Goal: Information Seeking & Learning: Learn about a topic

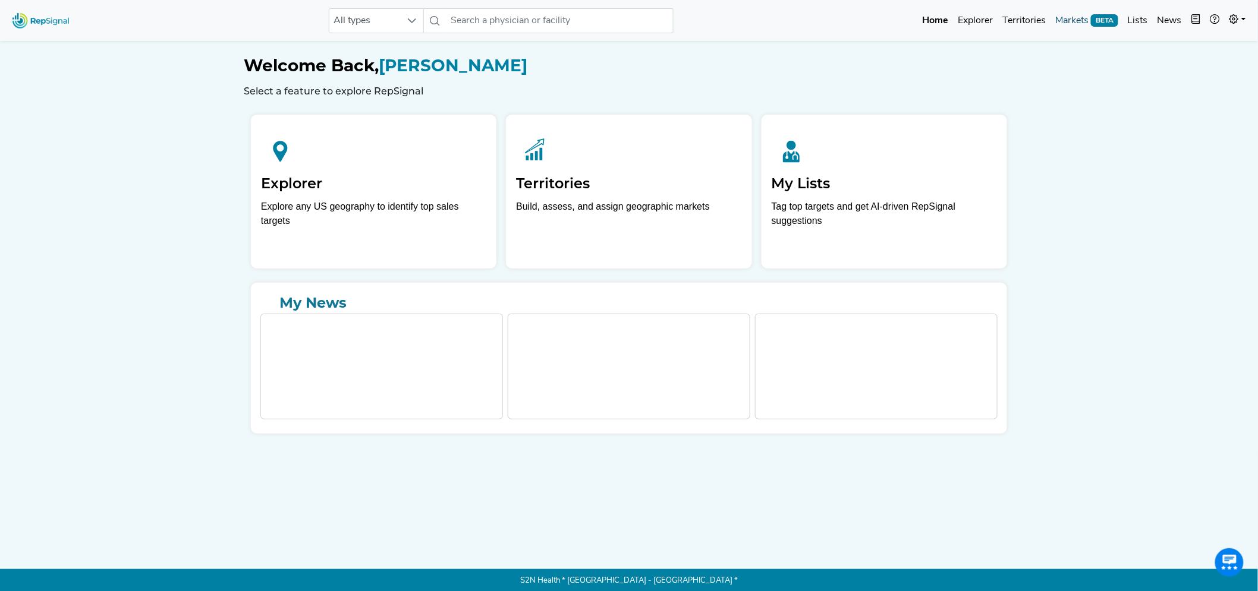
click at [1076, 18] on link "Markets BETA" at bounding box center [1086, 21] width 73 height 24
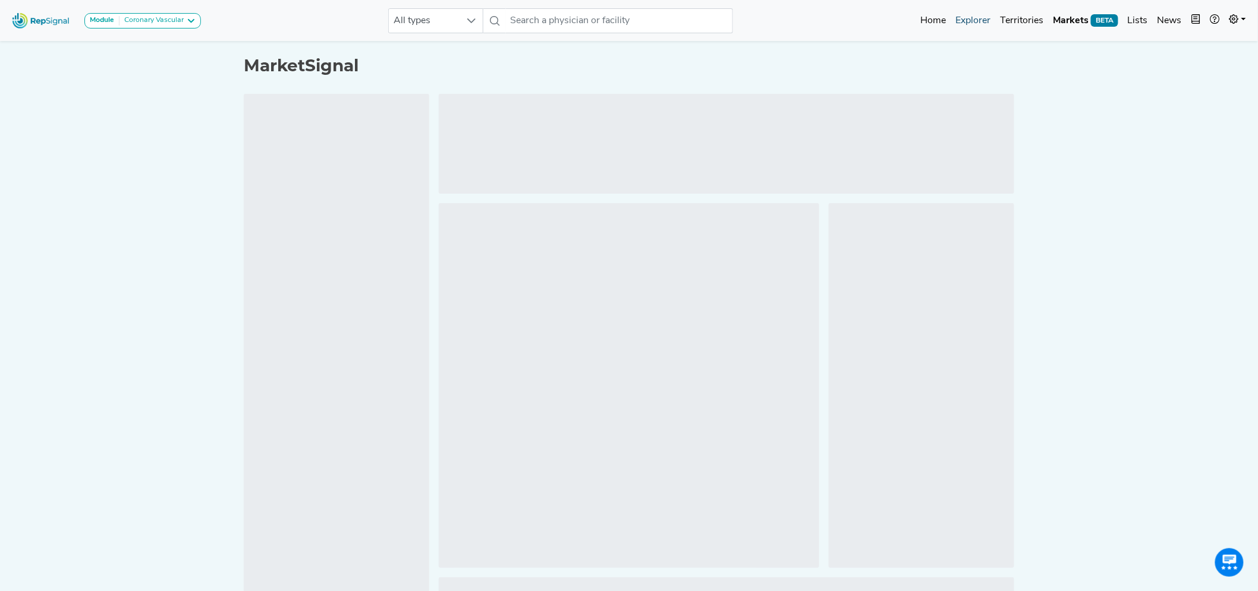
click at [971, 21] on link "Explorer" at bounding box center [973, 21] width 45 height 24
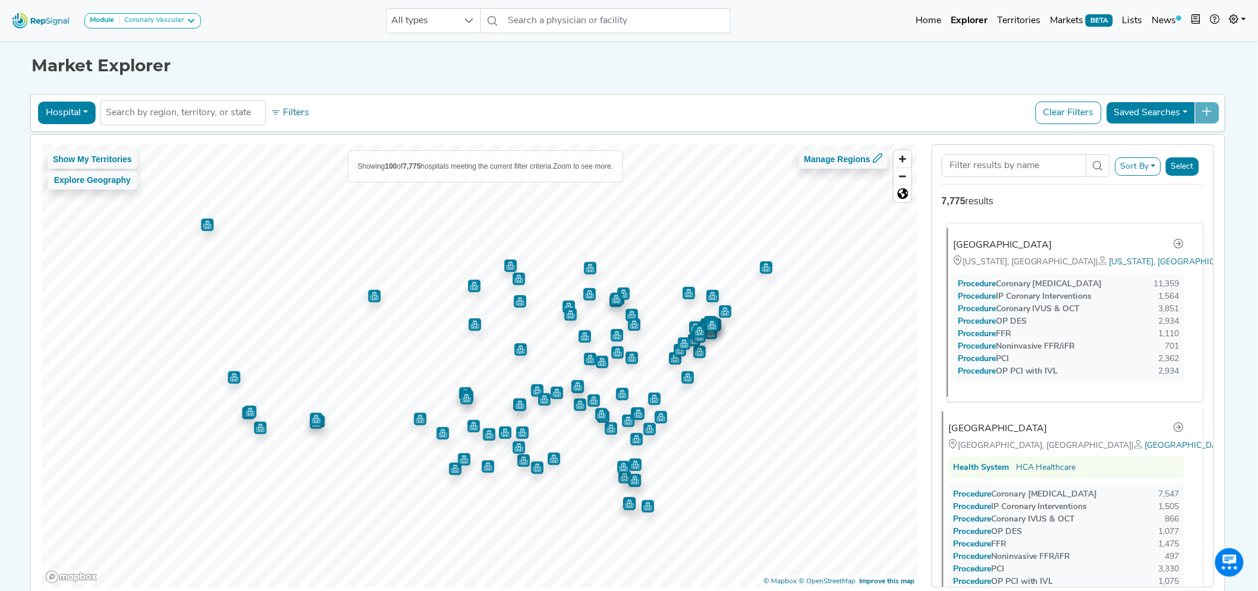
click at [1006, 278] on div "Procedure Coronary Angiography" at bounding box center [1030, 284] width 144 height 12
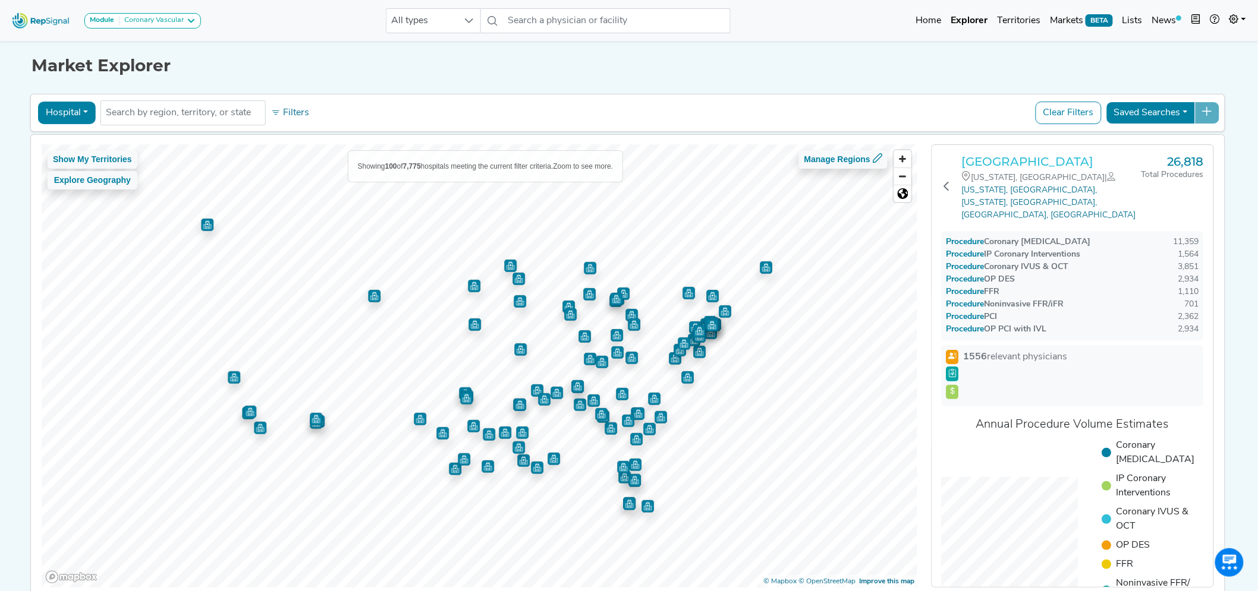
click at [1019, 159] on h3 "[GEOGRAPHIC_DATA]" at bounding box center [1052, 162] width 180 height 14
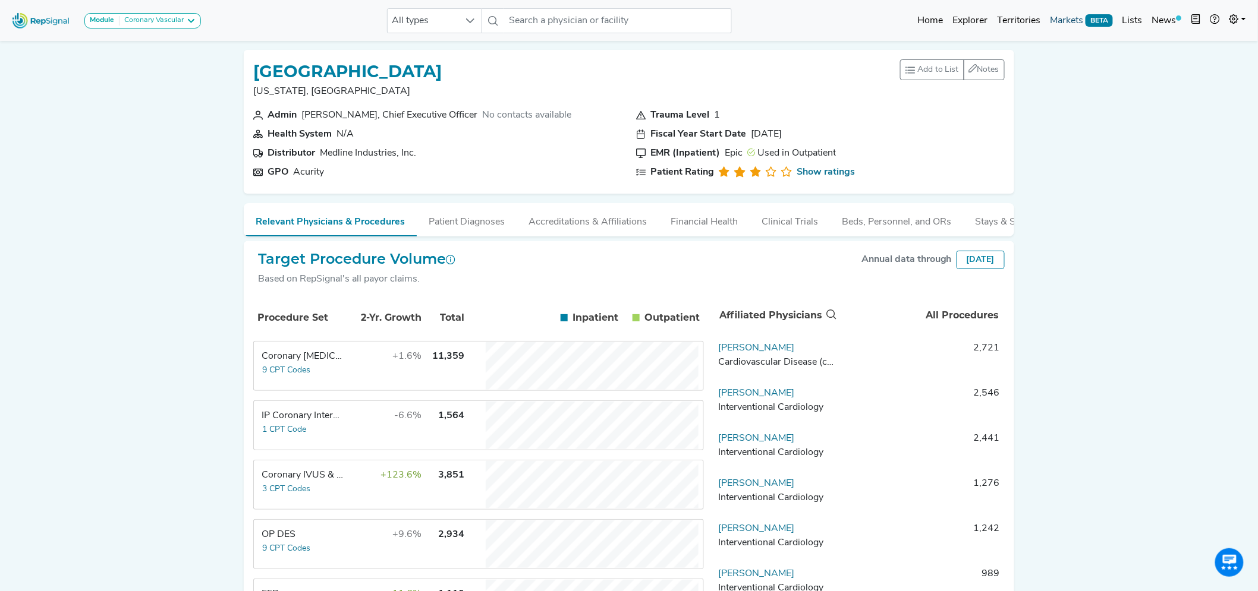
click at [1066, 18] on link "Markets BETA" at bounding box center [1081, 21] width 73 height 24
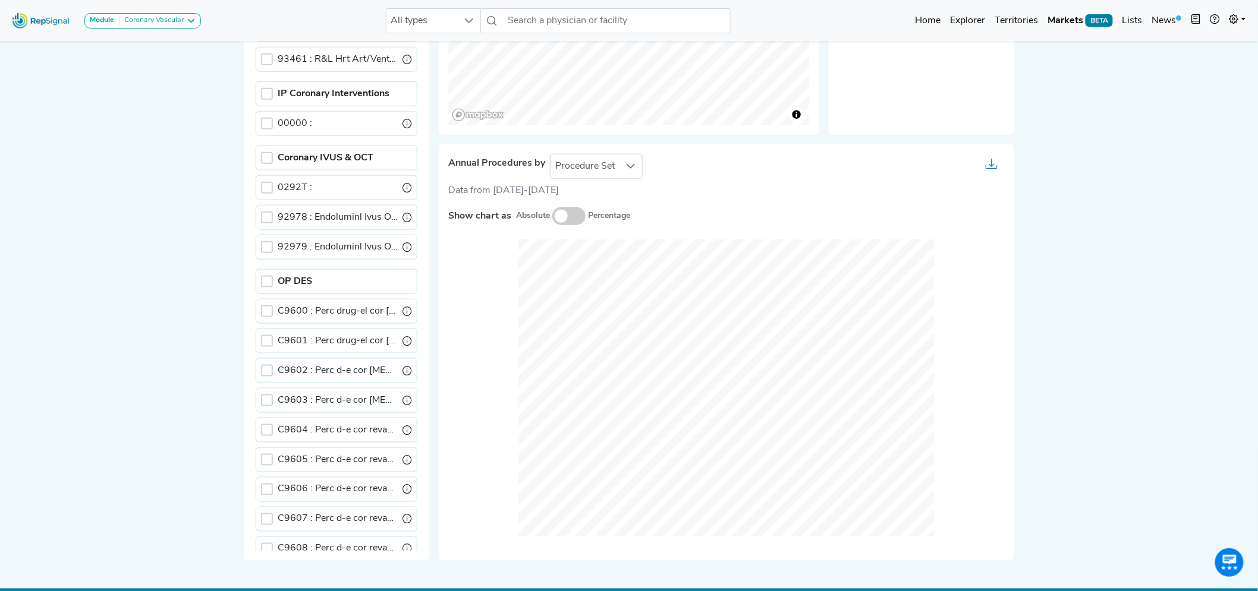
scroll to position [476, 0]
